Goal: Information Seeking & Learning: Learn about a topic

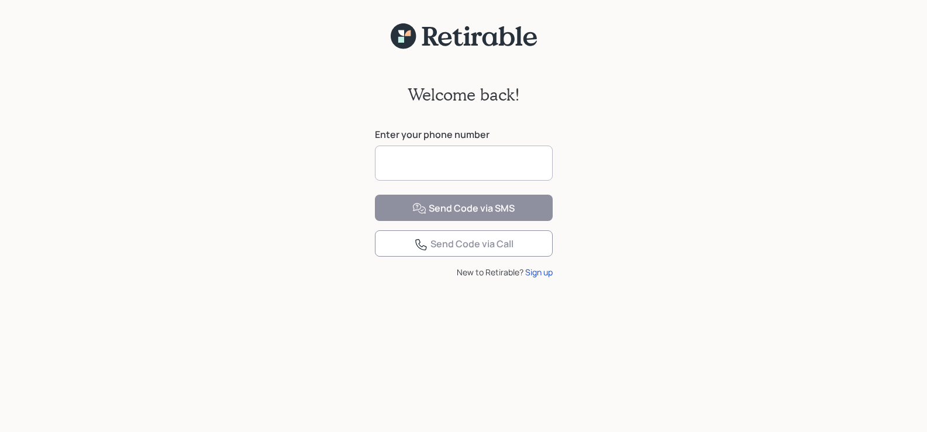
drag, startPoint x: 0, startPoint y: 0, endPoint x: 426, endPoint y: 159, distance: 454.7
click at [426, 159] on input at bounding box center [464, 163] width 178 height 35
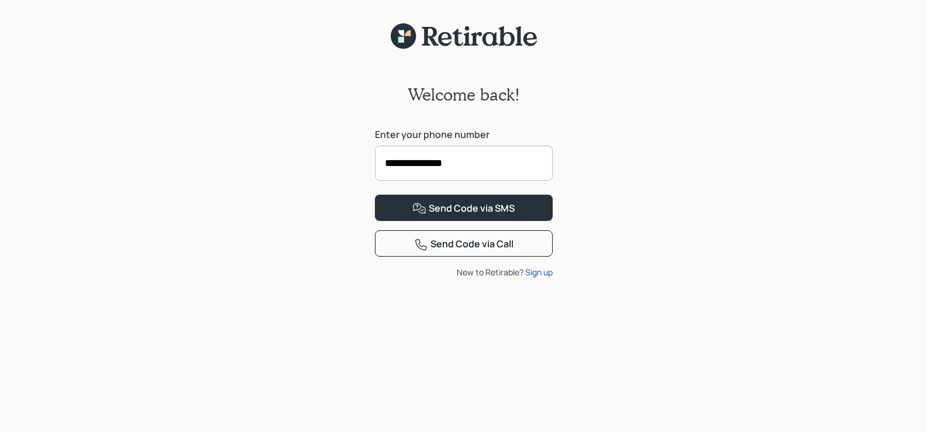
type input "**********"
click at [485, 216] on div "Send Code via SMS" at bounding box center [464, 209] width 102 height 14
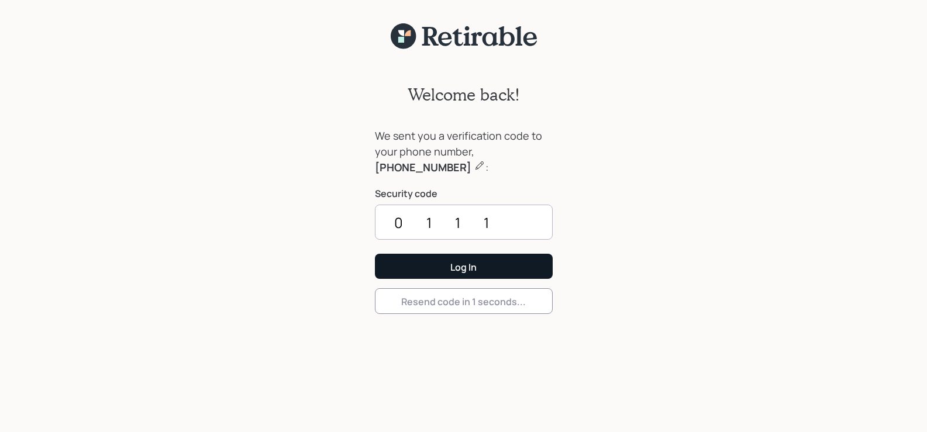
type input "0111"
click at [462, 269] on div "Log In" at bounding box center [464, 267] width 26 height 13
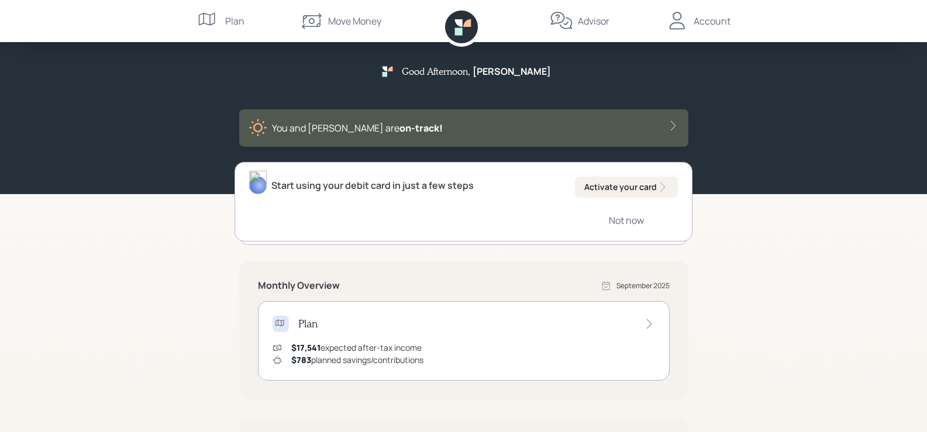
click at [237, 21] on div "Plan" at bounding box center [234, 21] width 19 height 14
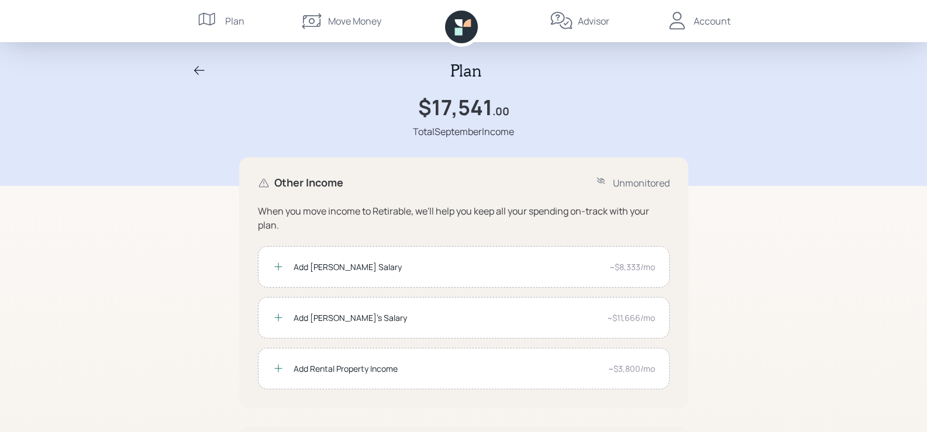
click at [714, 20] on div "Account" at bounding box center [712, 21] width 37 height 14
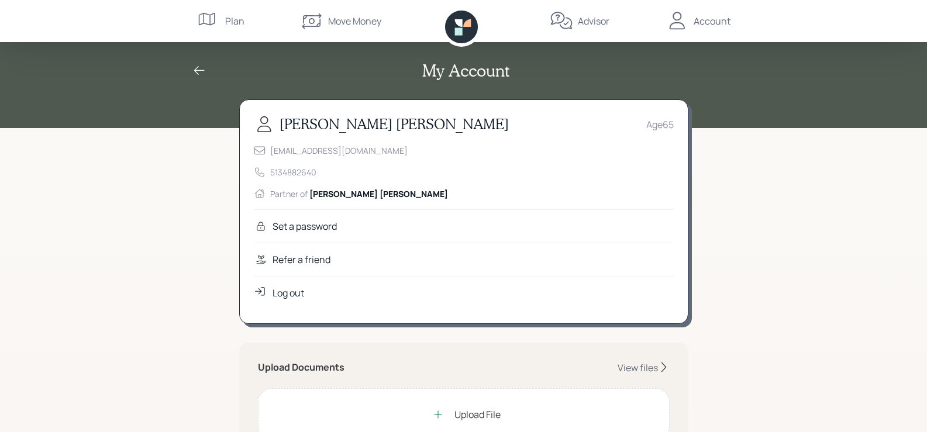
click at [233, 17] on div "Plan" at bounding box center [234, 21] width 19 height 14
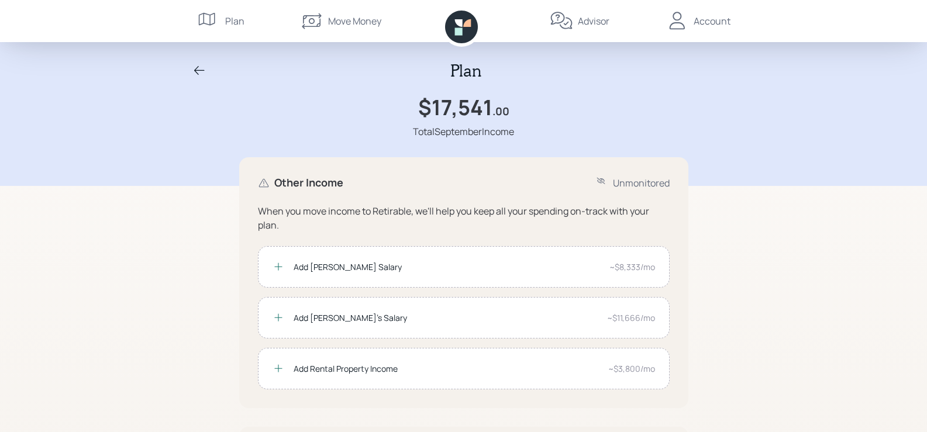
click at [233, 17] on div "Plan" at bounding box center [234, 21] width 19 height 14
click at [352, 25] on div "Move Money" at bounding box center [354, 21] width 53 height 14
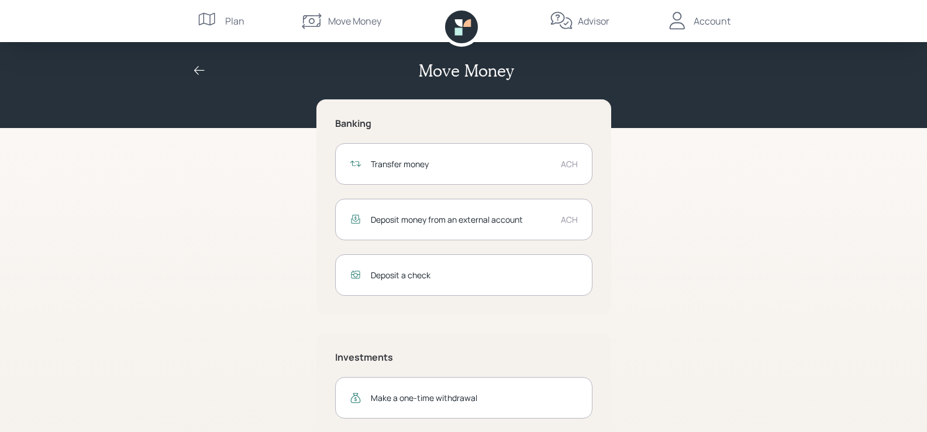
scroll to position [24, 0]
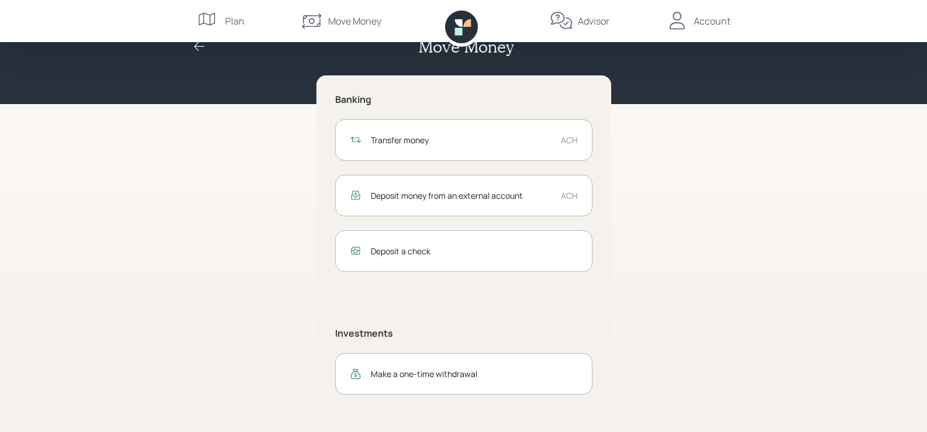
click at [598, 22] on div "Advisor" at bounding box center [594, 21] width 32 height 14
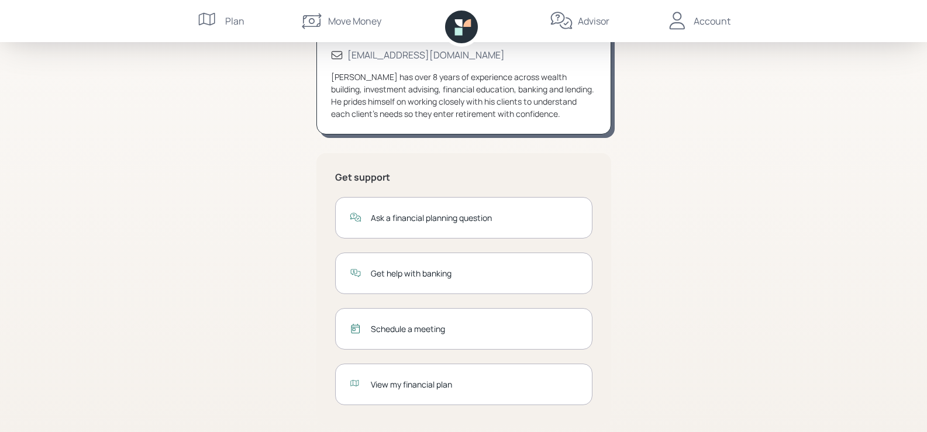
scroll to position [139, 0]
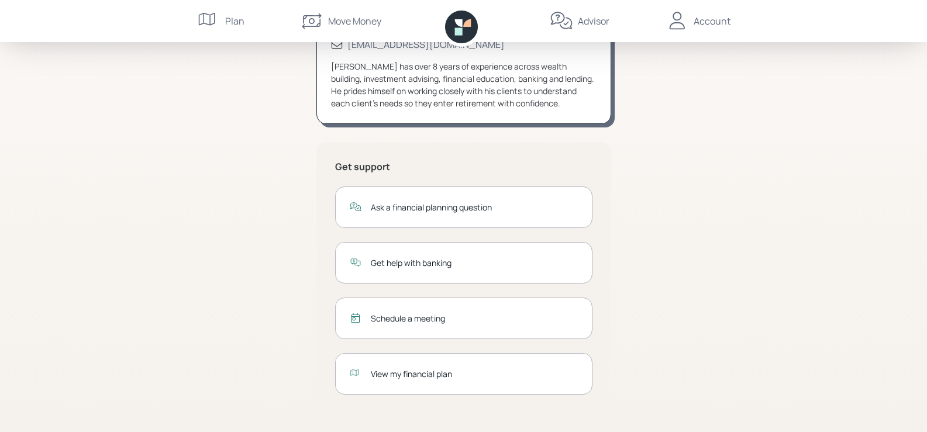
click at [435, 370] on div "View my financial plan" at bounding box center [474, 374] width 207 height 12
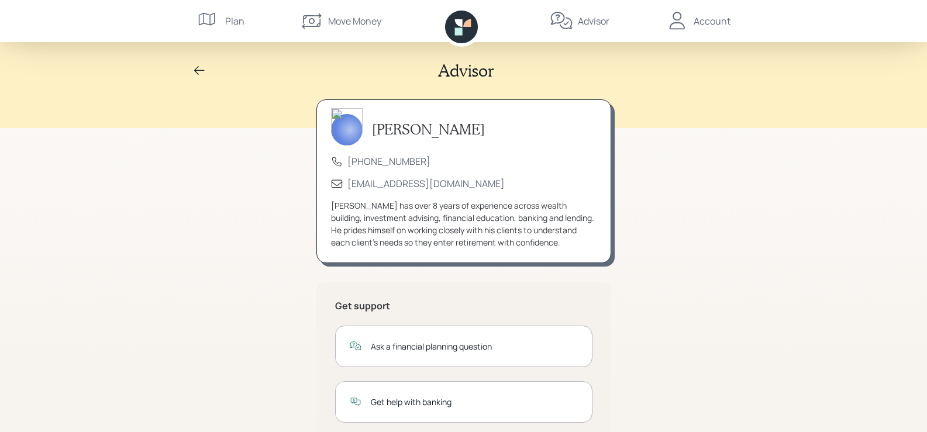
click at [714, 18] on div "Account" at bounding box center [712, 21] width 37 height 14
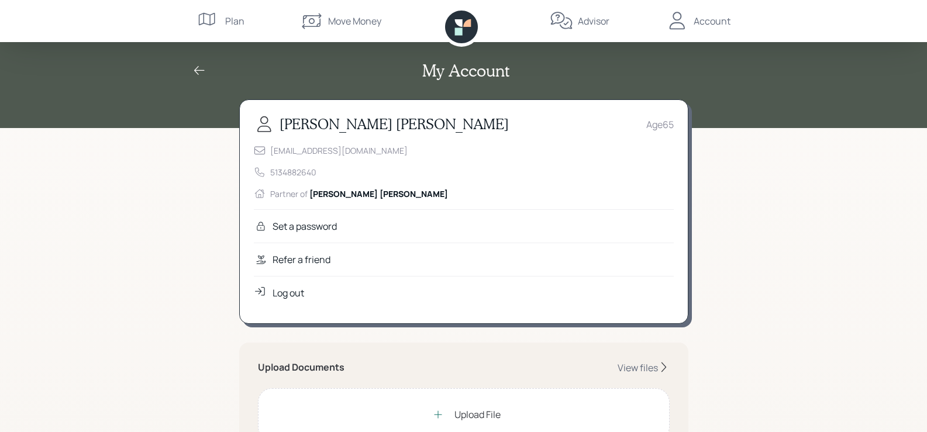
click at [299, 287] on div "Log out" at bounding box center [289, 293] width 32 height 14
